Goal: Download file/media

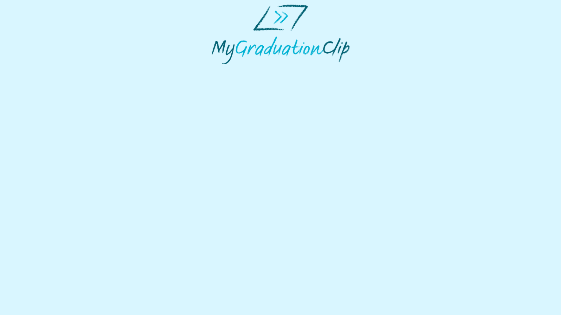
select select "**********"
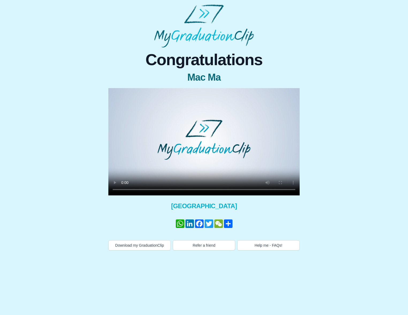
click at [188, 123] on video at bounding box center [203, 141] width 191 height 107
drag, startPoint x: 178, startPoint y: 142, endPoint x: 178, endPoint y: 147, distance: 5.1
click at [178, 142] on video at bounding box center [203, 141] width 191 height 107
click at [146, 252] on body "Congratulations Mac Ma × Share your GraduationClip now! WhatsApp LinkedIn Faceb…" at bounding box center [204, 127] width 408 height 255
click at [145, 246] on button "Download my GraduationClip" at bounding box center [139, 246] width 62 height 10
